Goal: Task Accomplishment & Management: Complete application form

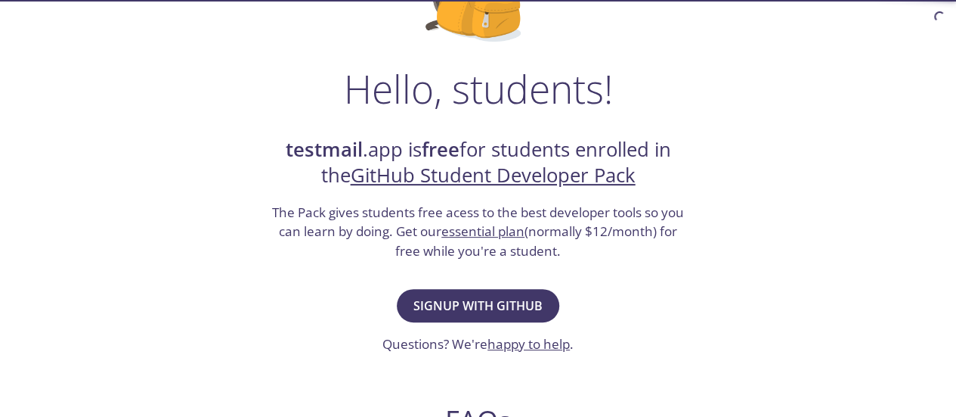
scroll to position [246, 0]
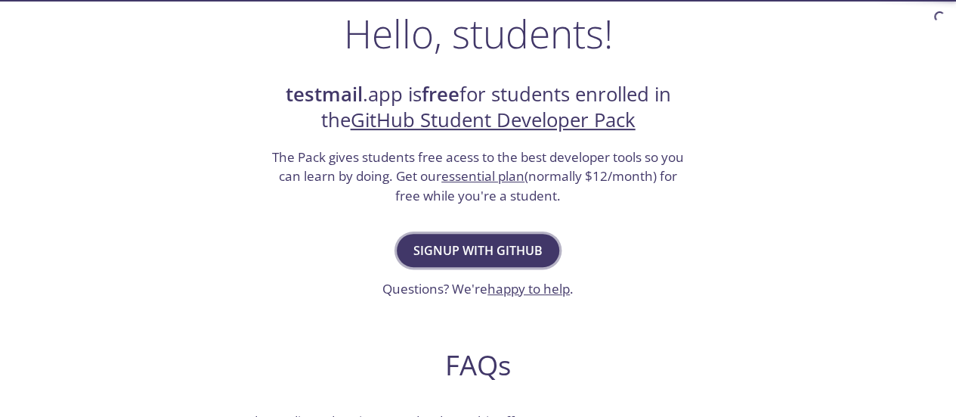
click at [468, 247] on span "Signup with GitHub" at bounding box center [478, 250] width 129 height 21
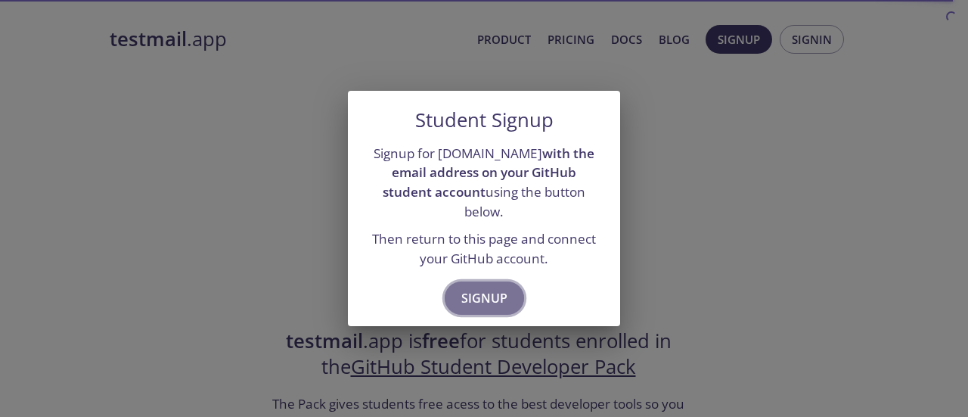
click at [478, 287] on span "Signup" at bounding box center [484, 297] width 46 height 21
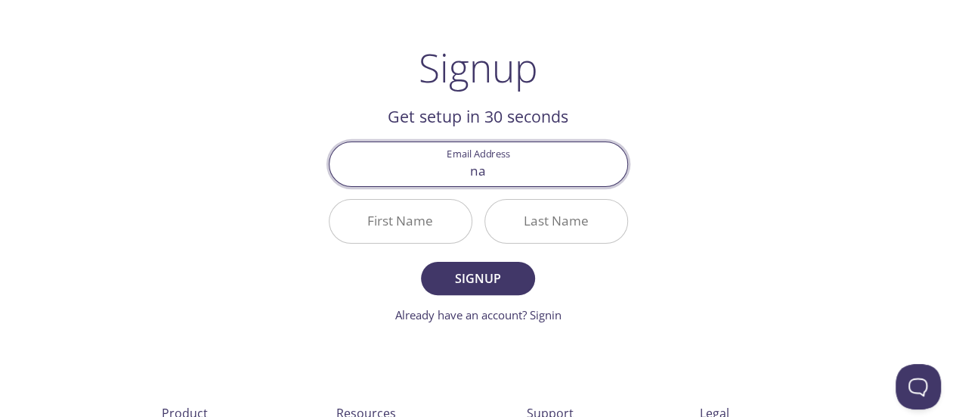
type input "[EMAIL_ADDRESS][DOMAIN_NAME]"
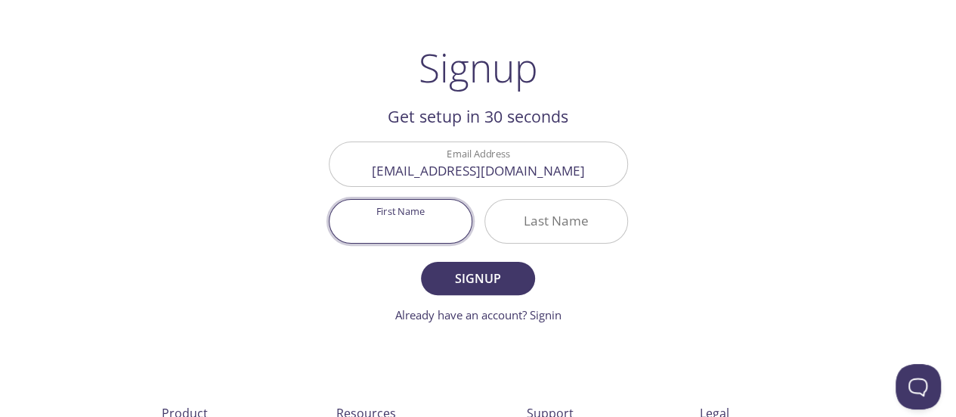
click at [435, 215] on input "First Name" at bounding box center [401, 221] width 142 height 43
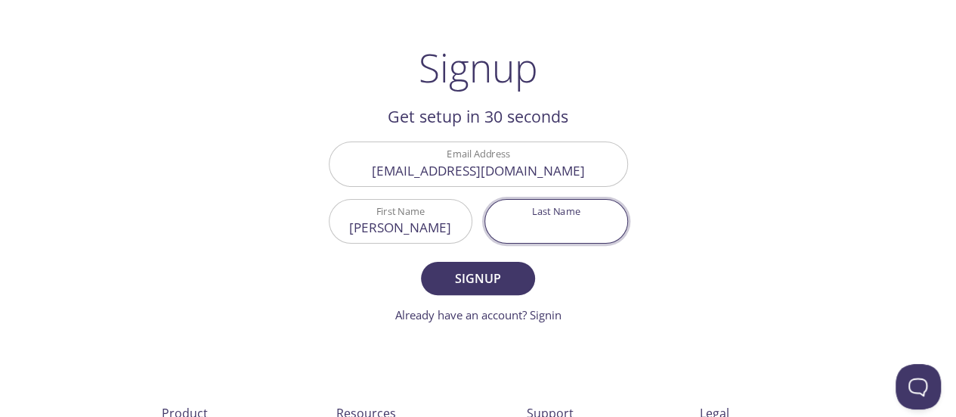
click at [522, 220] on input "Last Name" at bounding box center [556, 221] width 142 height 43
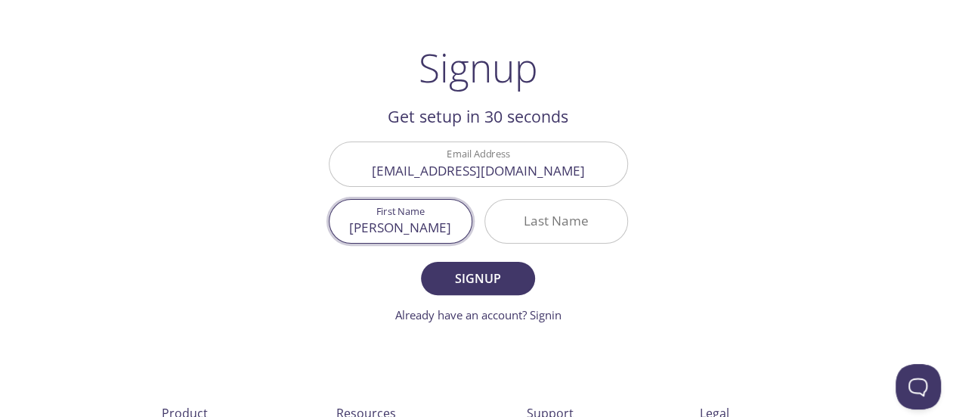
click at [409, 225] on input "Nabil" at bounding box center [401, 221] width 142 height 43
type input "Hasin"
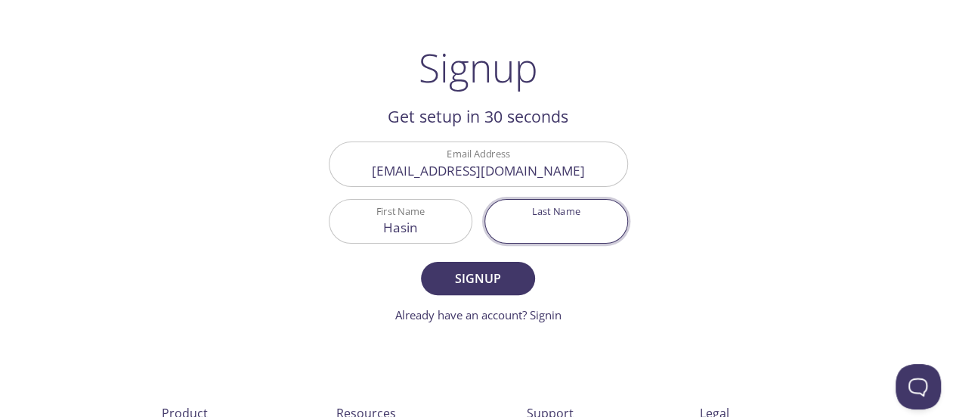
click at [538, 225] on input "Last Name" at bounding box center [556, 221] width 142 height 43
type input "Misbah"
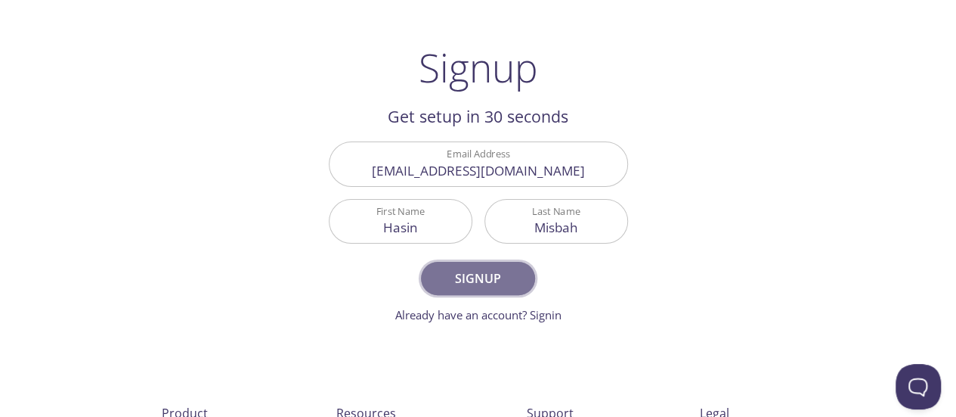
click at [504, 272] on span "Signup" at bounding box center [478, 278] width 80 height 21
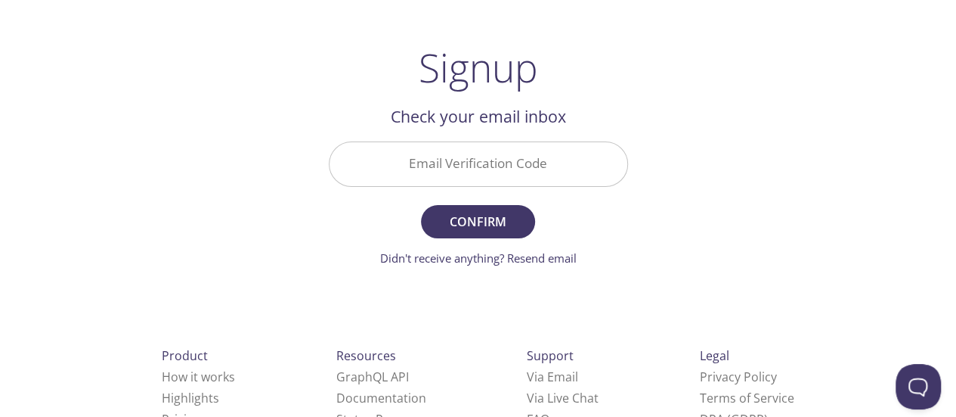
click at [441, 163] on input "Email Verification Code" at bounding box center [479, 163] width 298 height 43
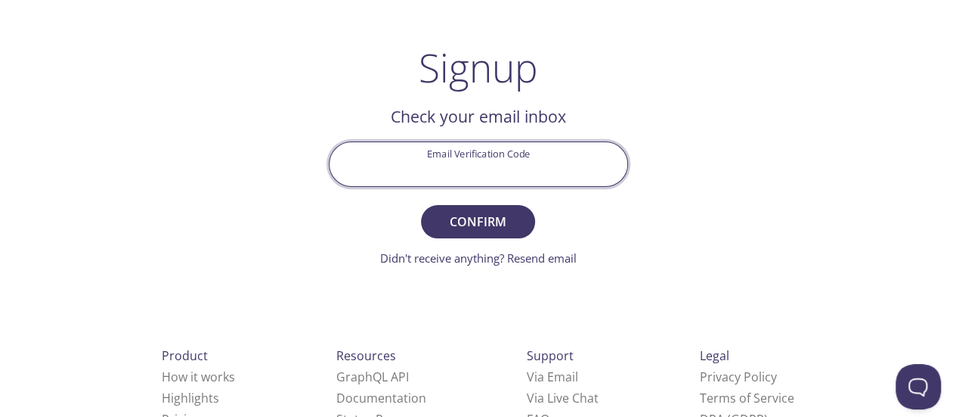
paste input "KNX6RS5"
type input "KNX6RS5"
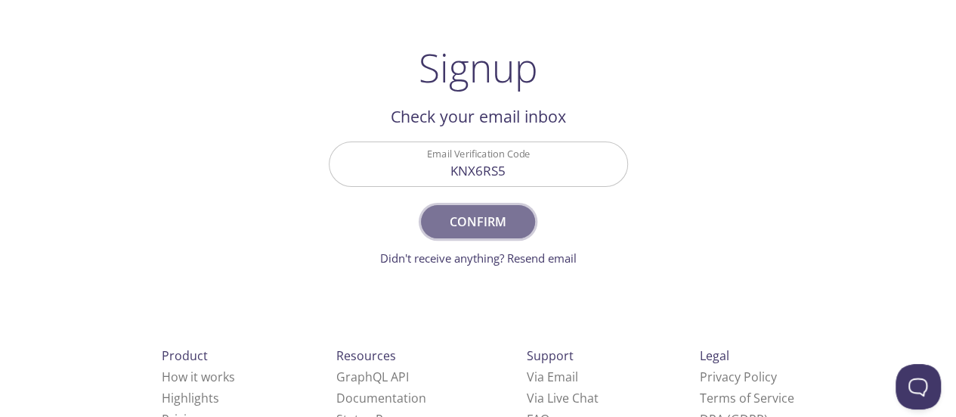
click at [476, 214] on span "Confirm" at bounding box center [478, 221] width 80 height 21
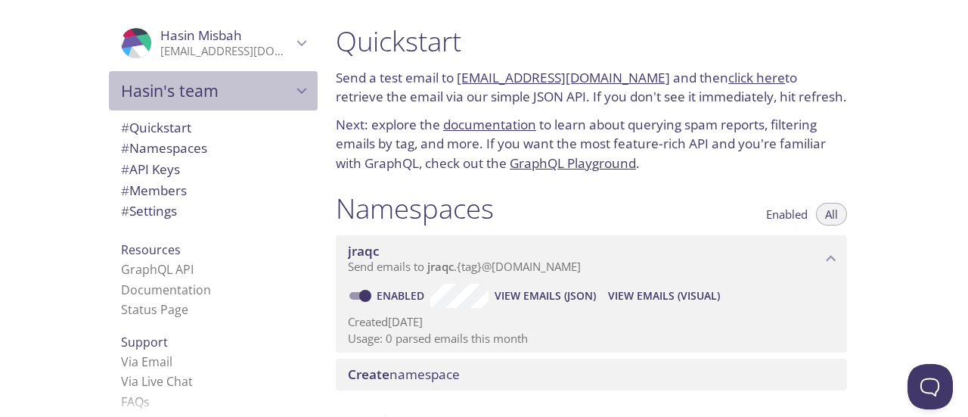
click at [292, 81] on icon "Hasin's team" at bounding box center [302, 91] width 20 height 20
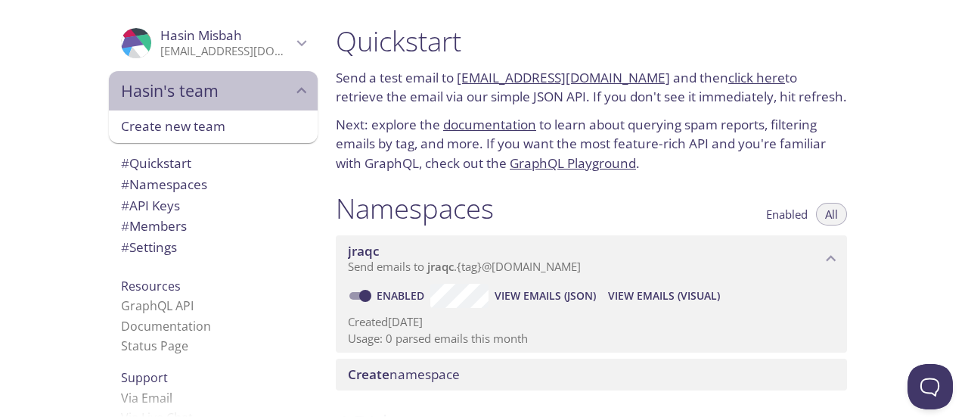
click at [292, 81] on icon "Hasin's team" at bounding box center [302, 91] width 20 height 20
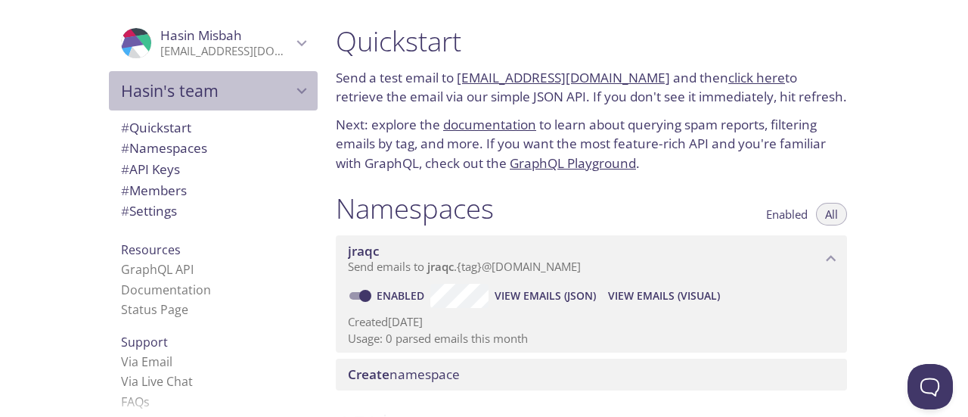
click at [292, 81] on icon "Hasin's team" at bounding box center [302, 91] width 20 height 20
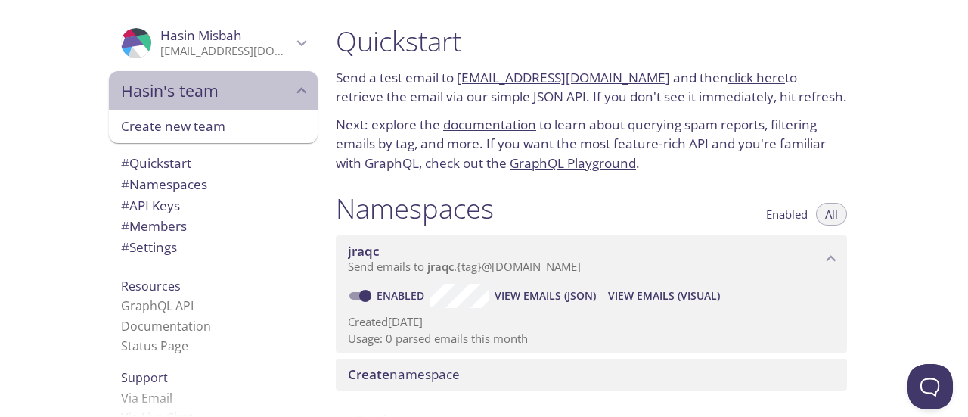
click at [292, 81] on icon "Hasin's team" at bounding box center [302, 91] width 20 height 20
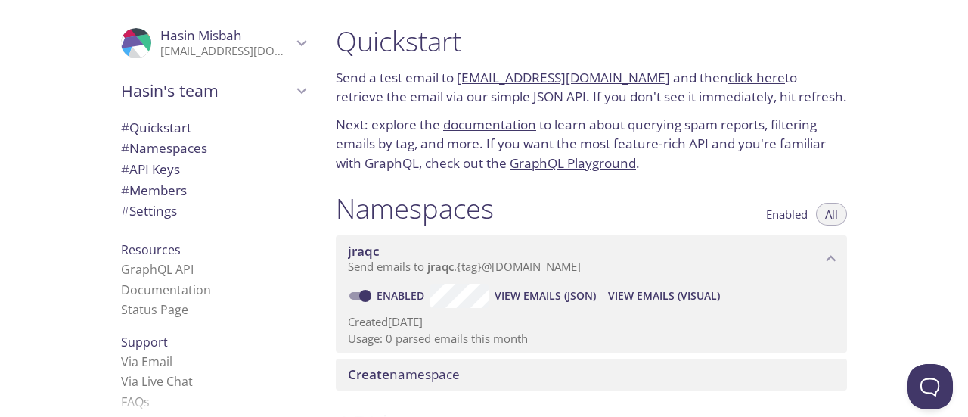
scroll to position [33, 0]
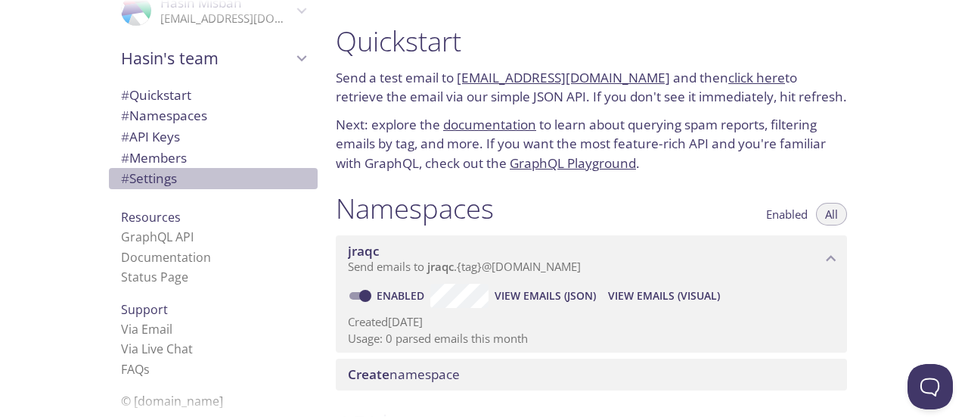
click at [174, 175] on span "# Settings" at bounding box center [213, 179] width 184 height 20
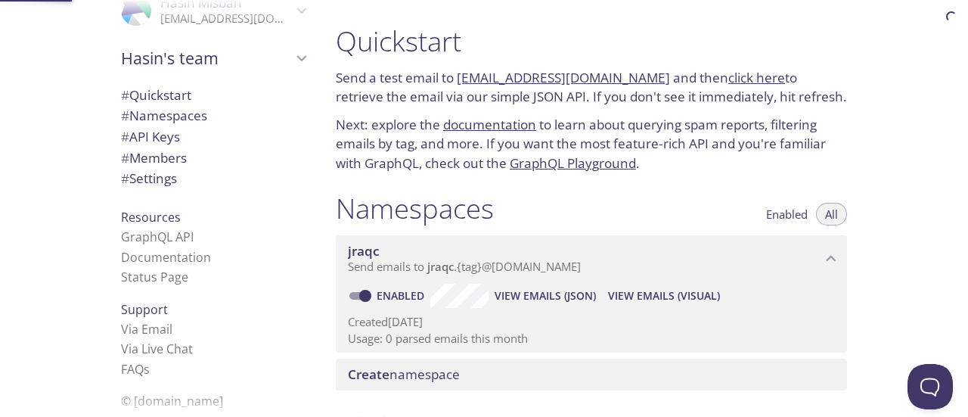
scroll to position [658, 0]
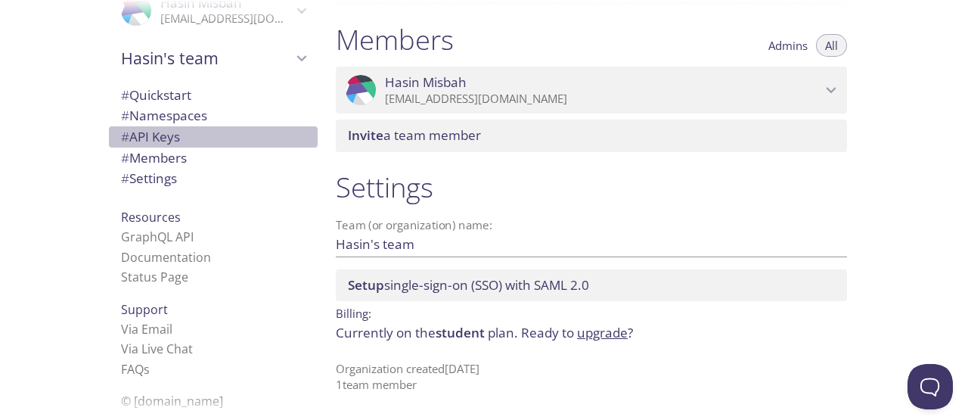
click at [198, 142] on span "# API Keys" at bounding box center [213, 137] width 184 height 20
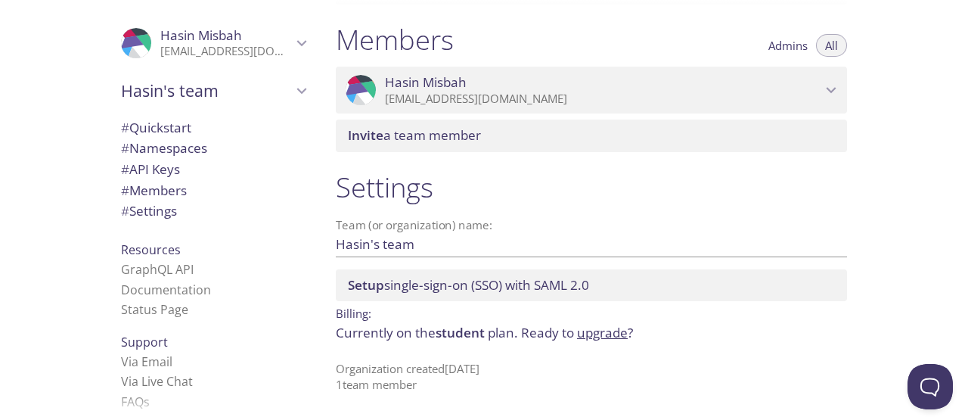
scroll to position [1, 0]
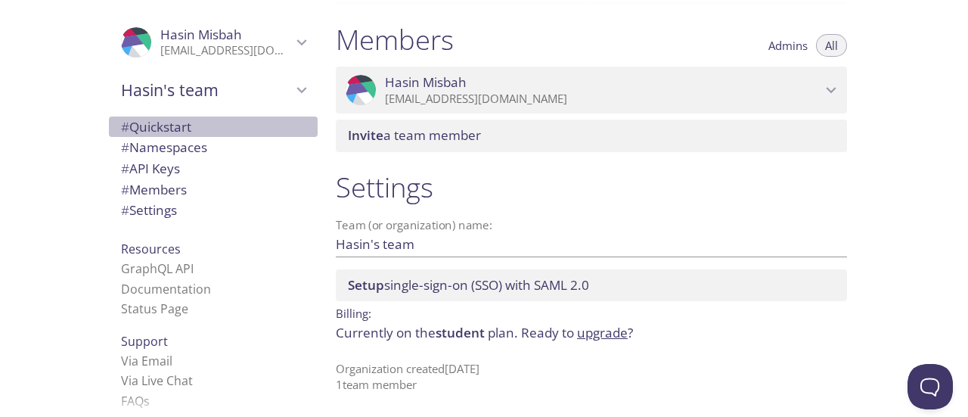
click at [168, 134] on span "# Quickstart" at bounding box center [156, 126] width 70 height 17
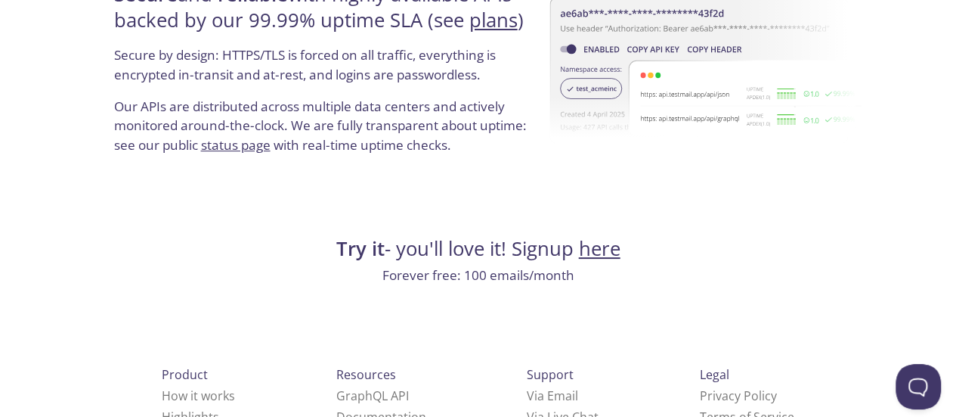
scroll to position [2970, 0]
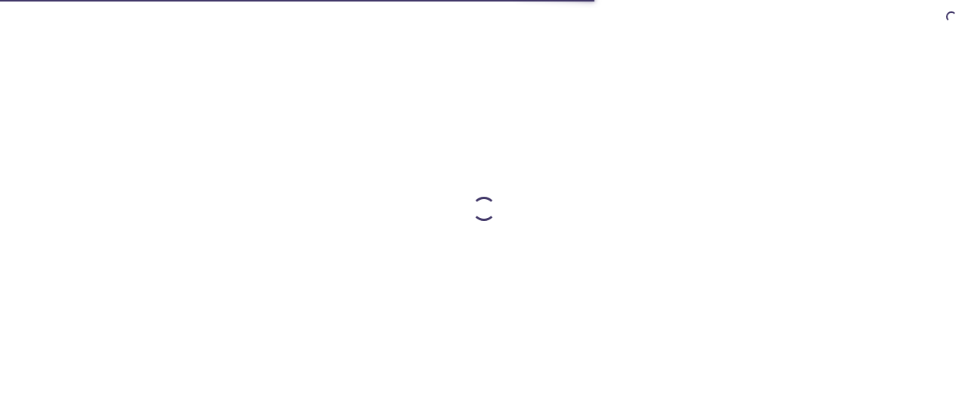
drag, startPoint x: 0, startPoint y: 0, endPoint x: 0, endPoint y: 158, distance: 158.0
click at [0, 158] on div at bounding box center [484, 208] width 968 height 417
